Goal: Task Accomplishment & Management: Manage account settings

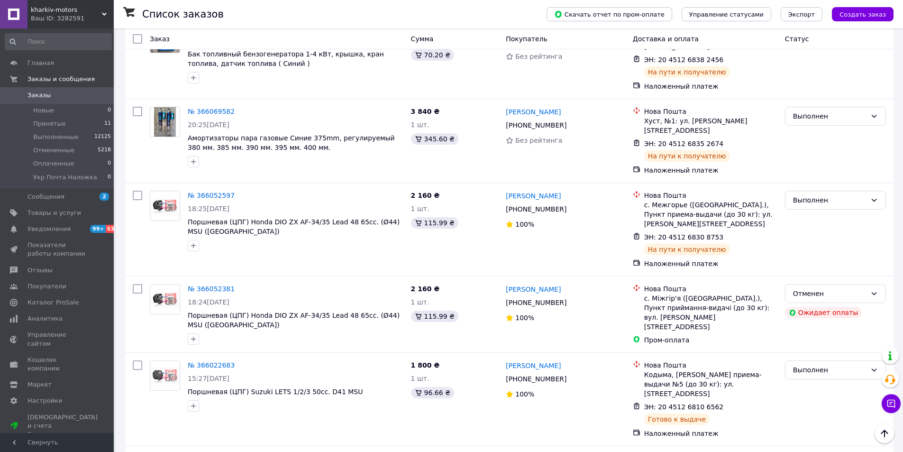
scroll to position [2466, 0]
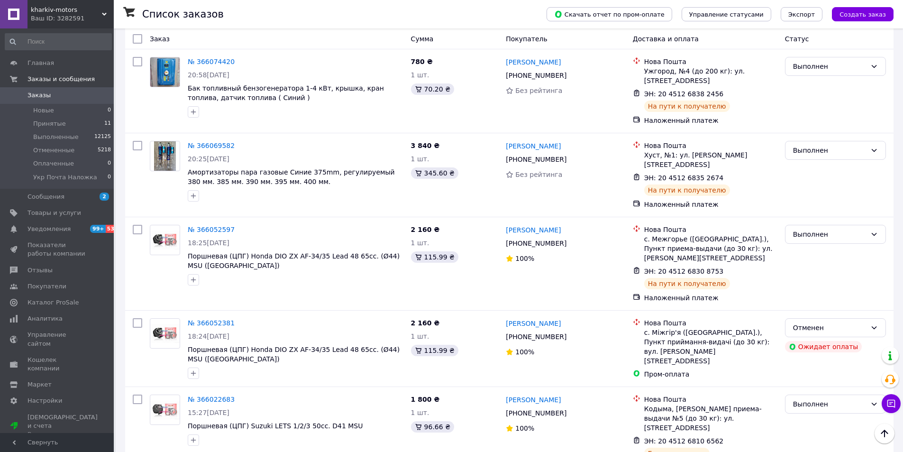
click at [38, 92] on span "Заказы" at bounding box center [39, 95] width 23 height 9
click at [43, 124] on span "Принятые" at bounding box center [49, 124] width 33 height 9
